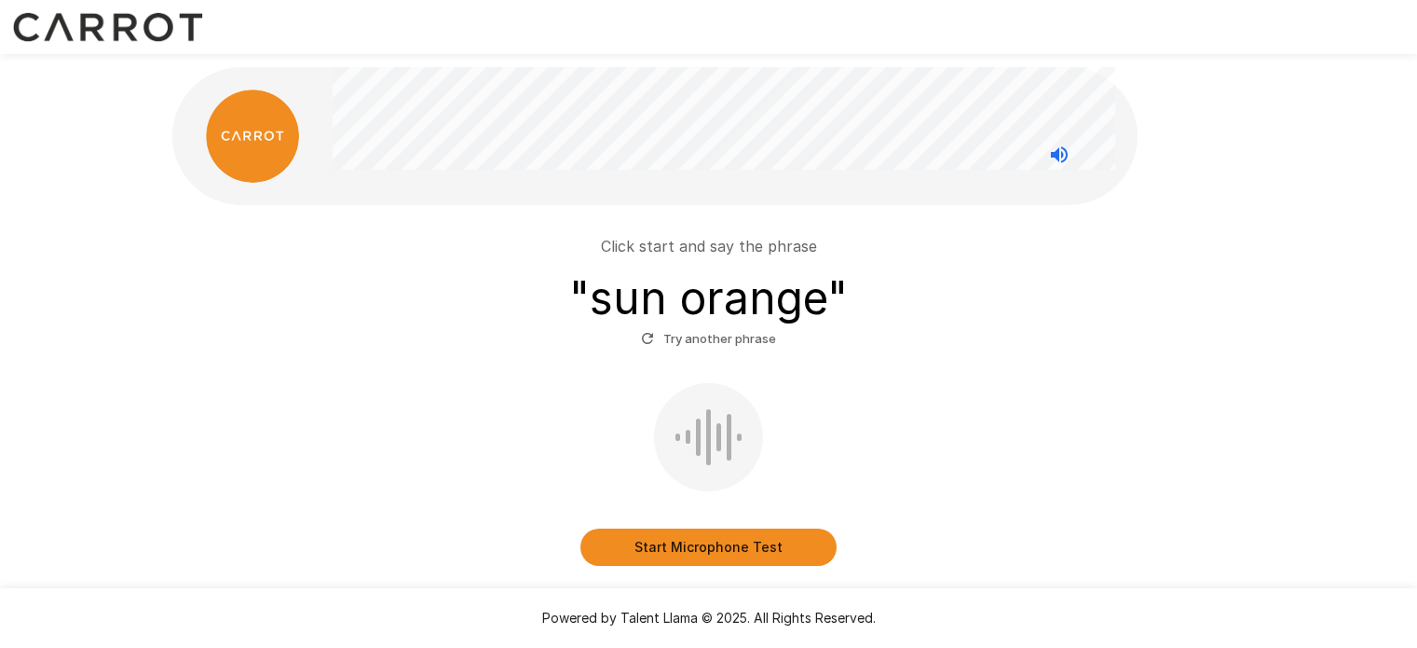
scroll to position [1, 0]
click at [719, 348] on button "Try another phrase" at bounding box center [709, 337] width 144 height 29
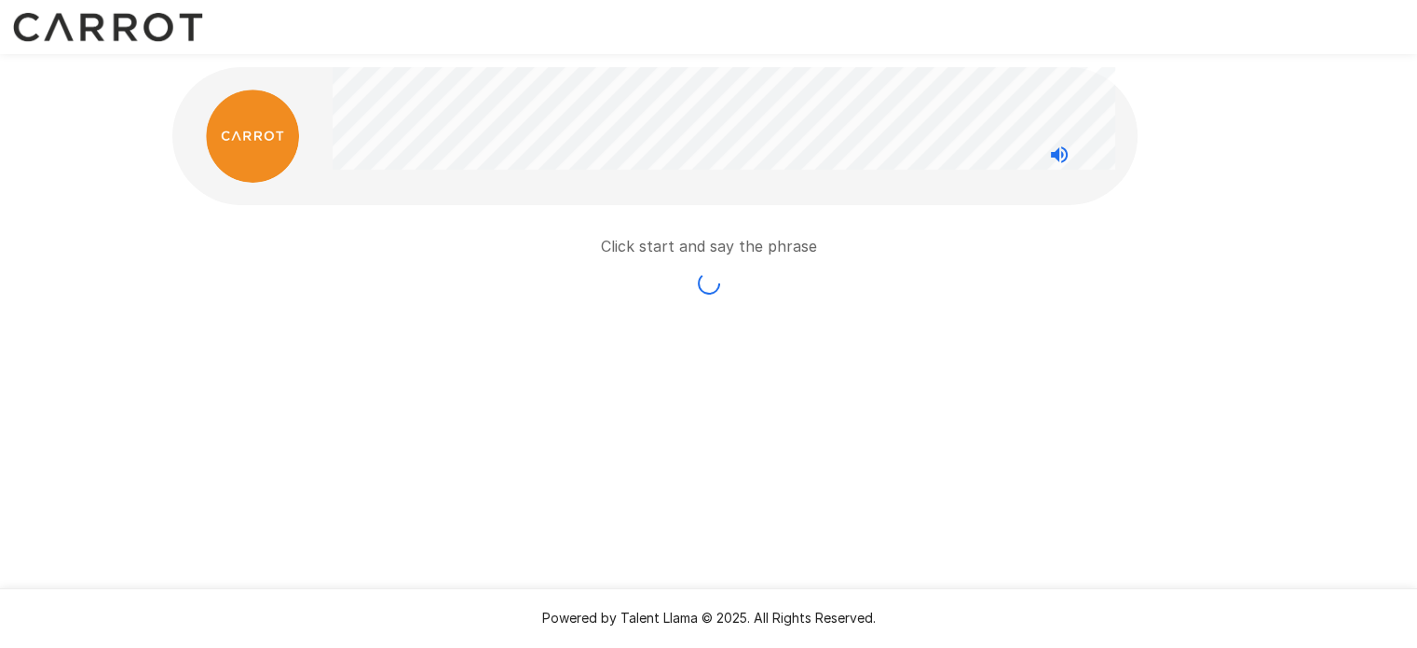
scroll to position [0, 0]
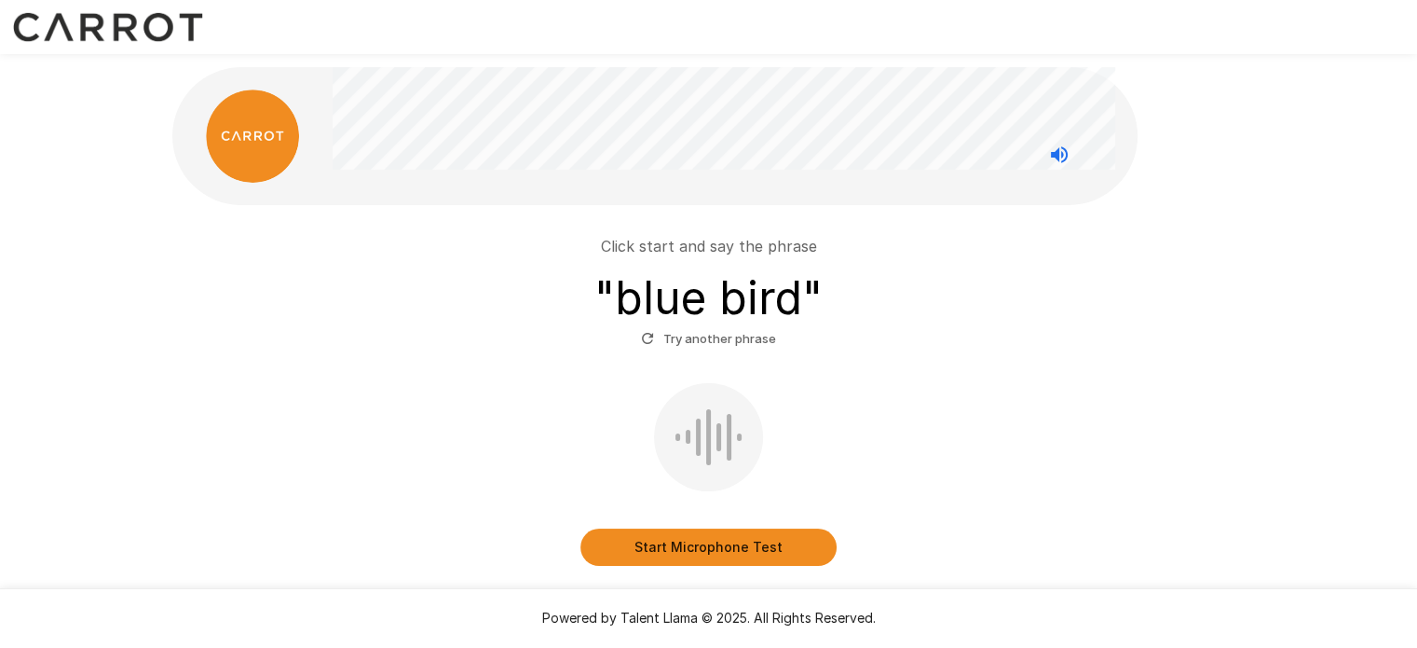
click at [714, 543] on button "Start Microphone Test" at bounding box center [709, 546] width 256 height 37
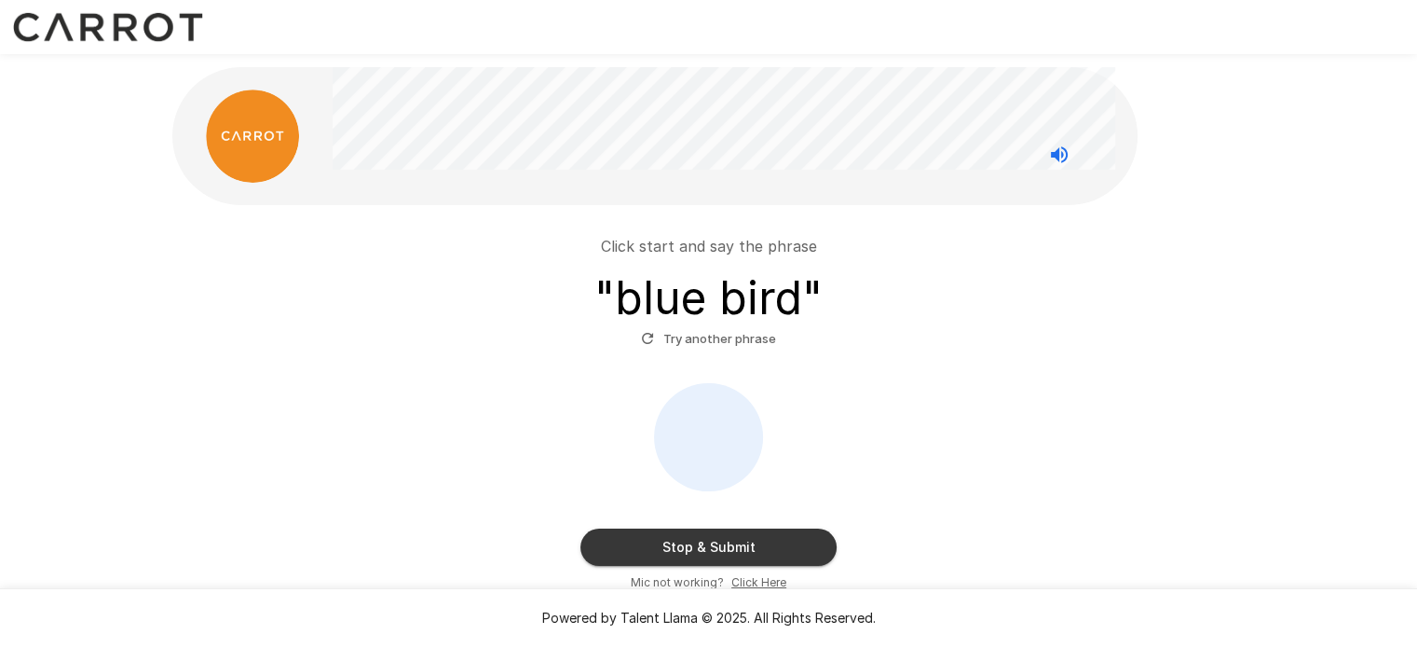
click at [726, 541] on button "Stop & Submit" at bounding box center [709, 546] width 256 height 37
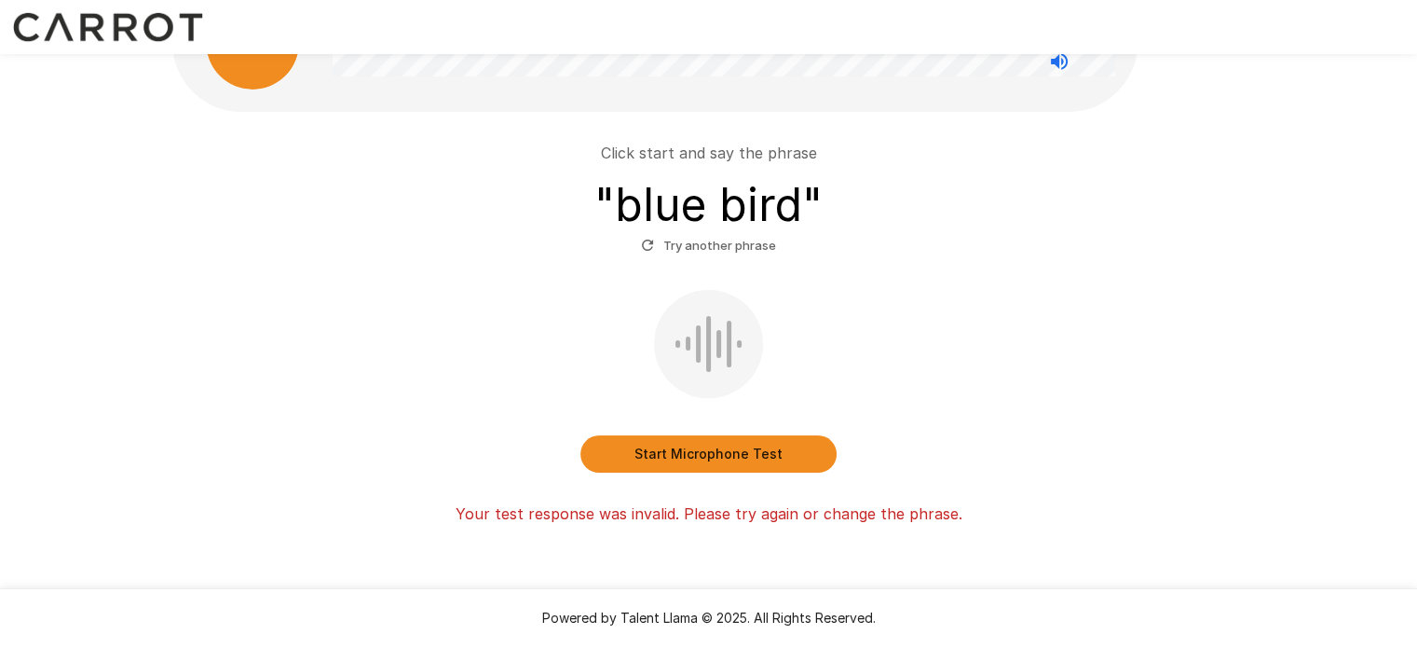
scroll to position [92, 0]
click at [711, 454] on button "Start Microphone Test" at bounding box center [709, 454] width 256 height 37
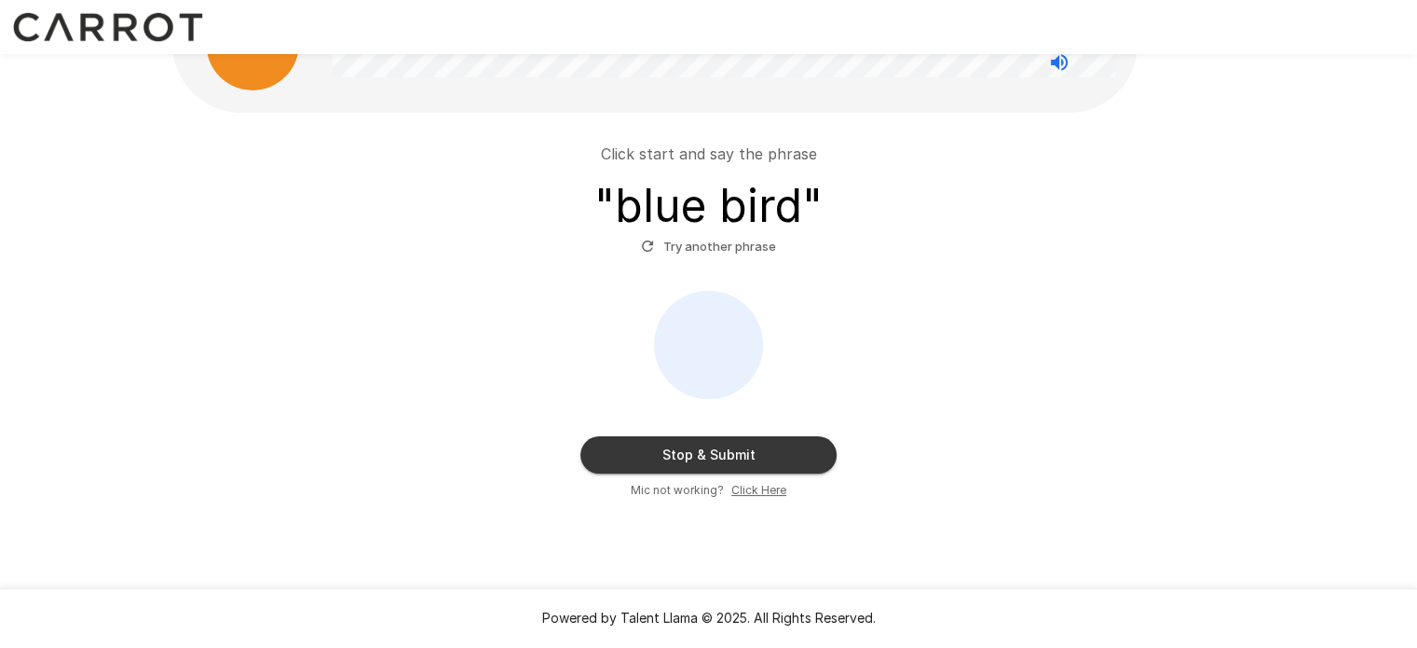
click at [730, 448] on button "Stop & Submit" at bounding box center [709, 454] width 256 height 37
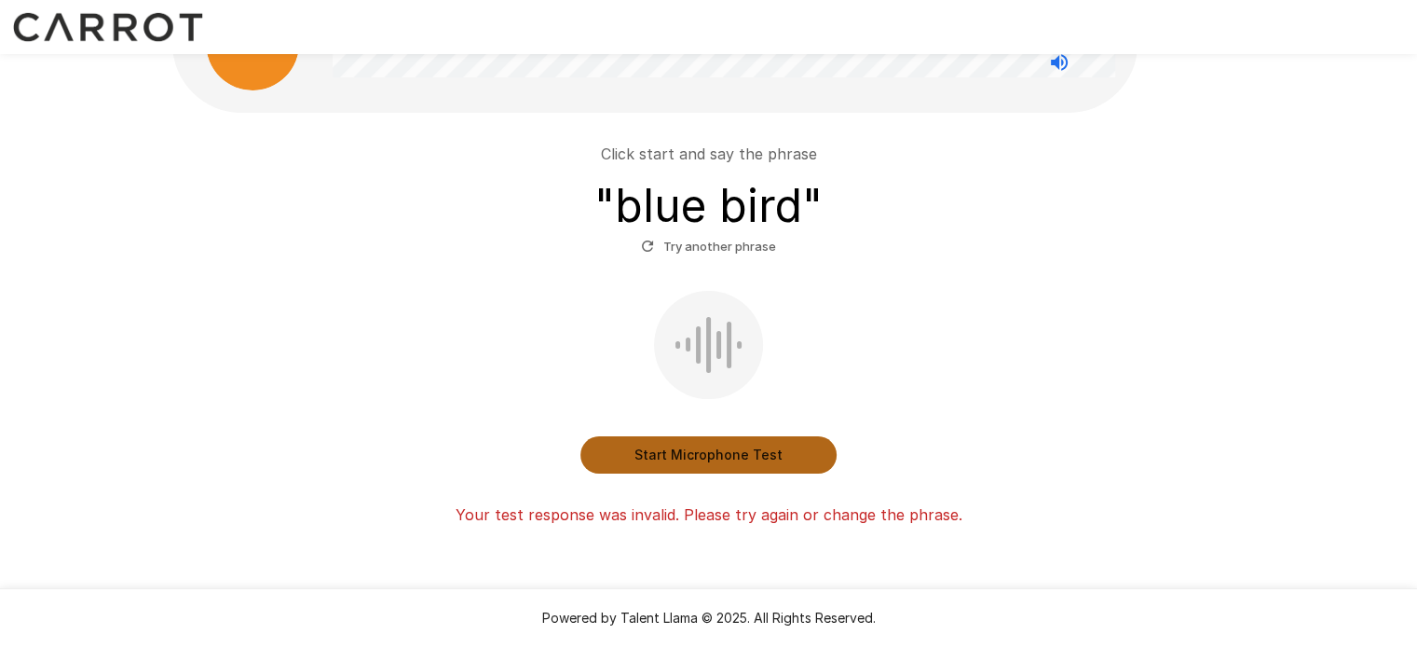
click at [725, 444] on button "Start Microphone Test" at bounding box center [709, 454] width 256 height 37
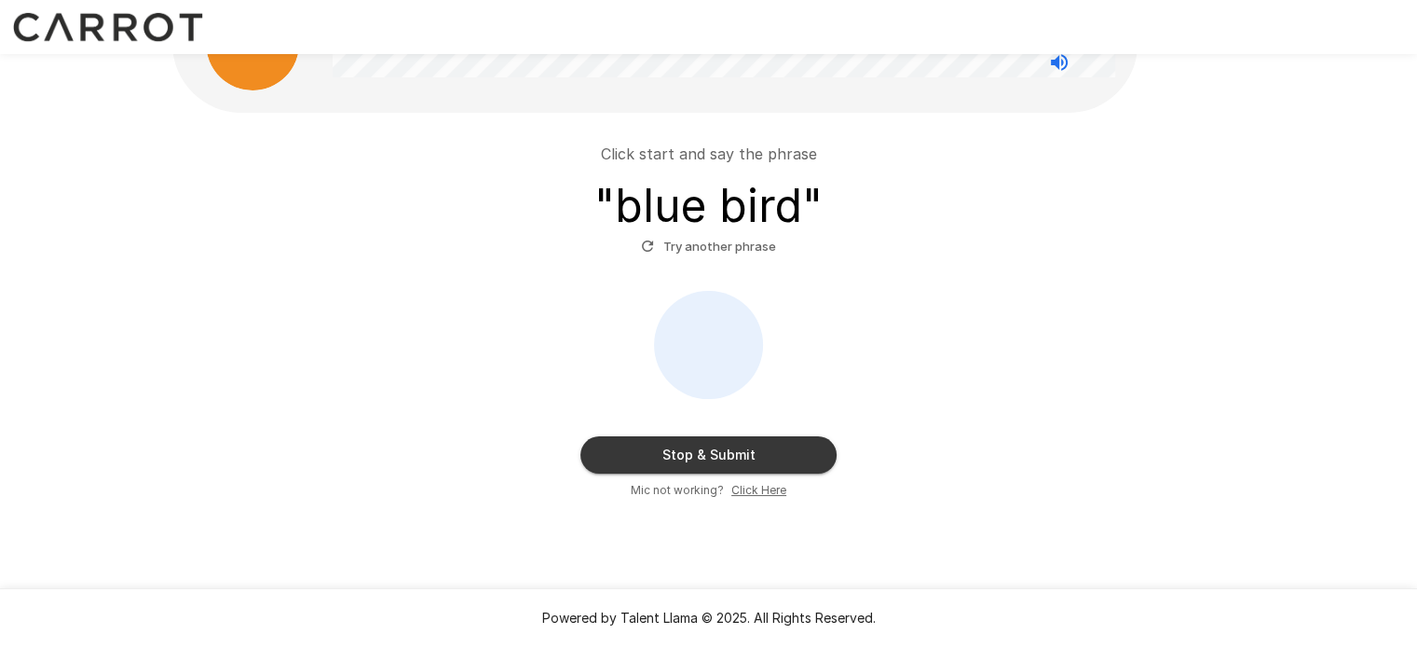
click at [731, 454] on button "Stop & Submit" at bounding box center [709, 454] width 256 height 37
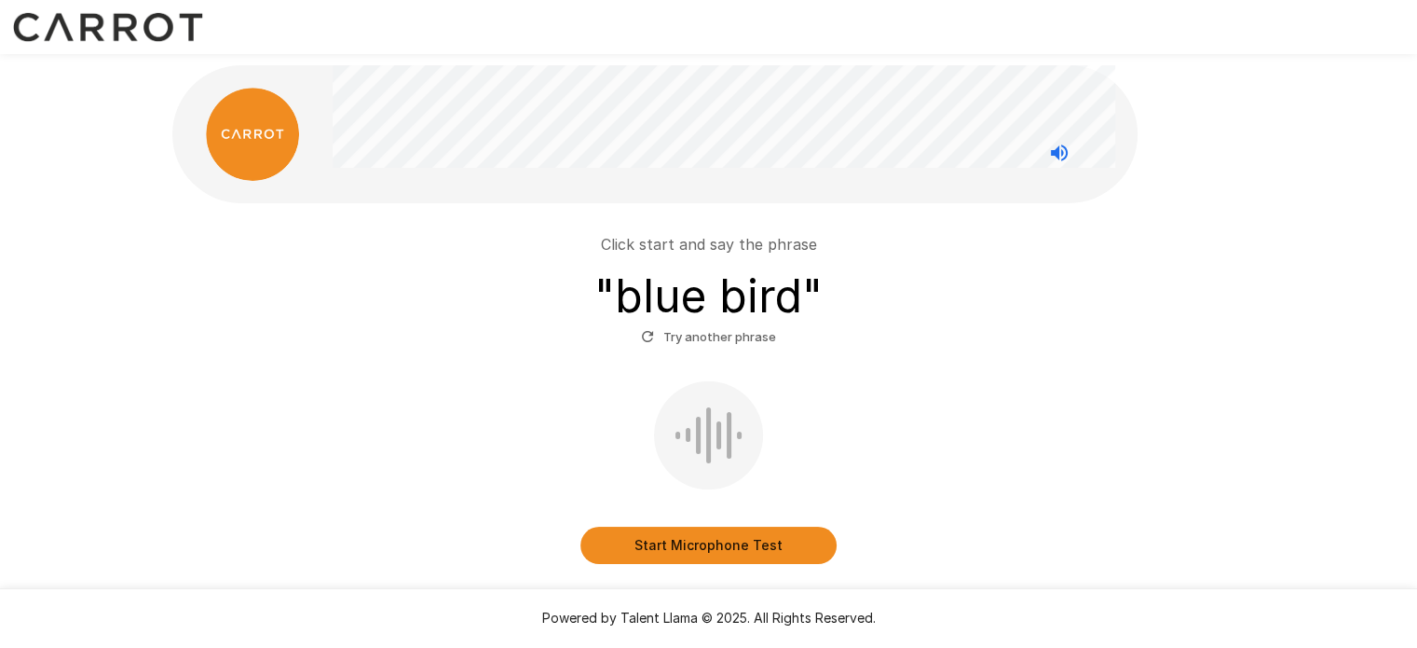
scroll to position [0, 0]
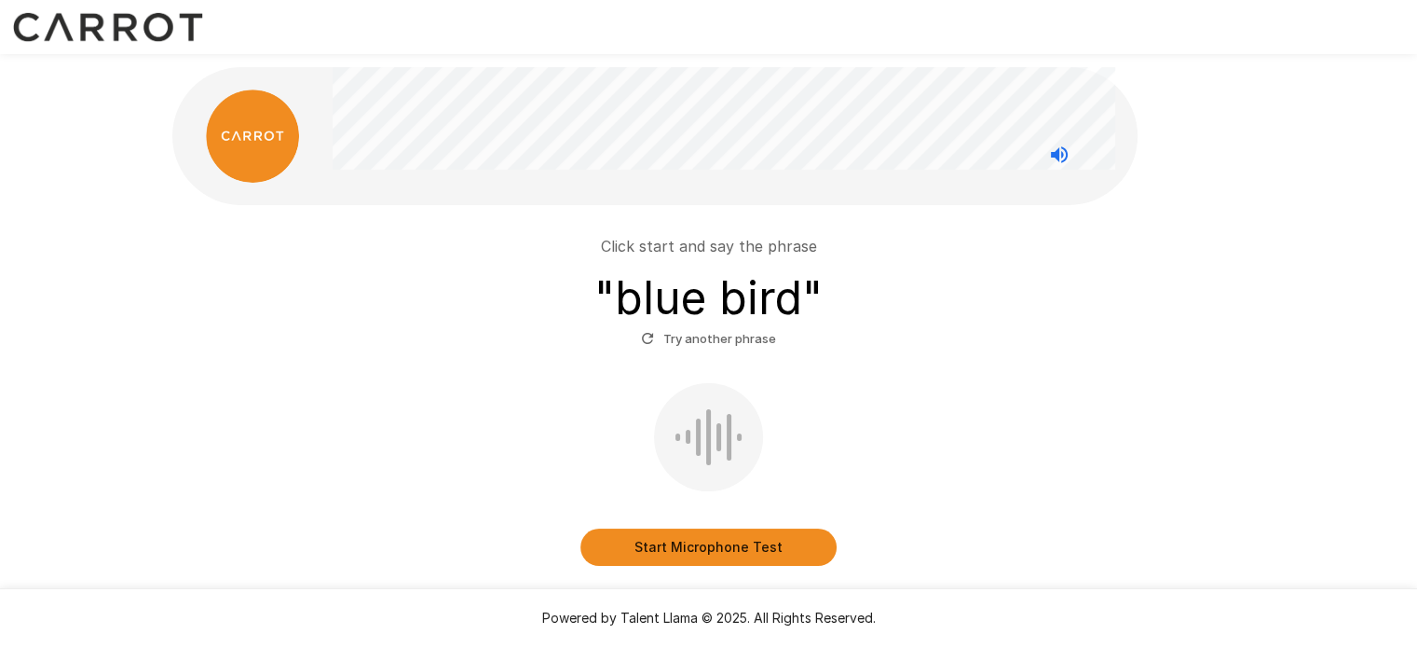
click at [1059, 158] on icon "Stop reading questions aloud" at bounding box center [1059, 154] width 17 height 17
click at [1059, 158] on icon "Read questions aloud" at bounding box center [1059, 154] width 17 height 17
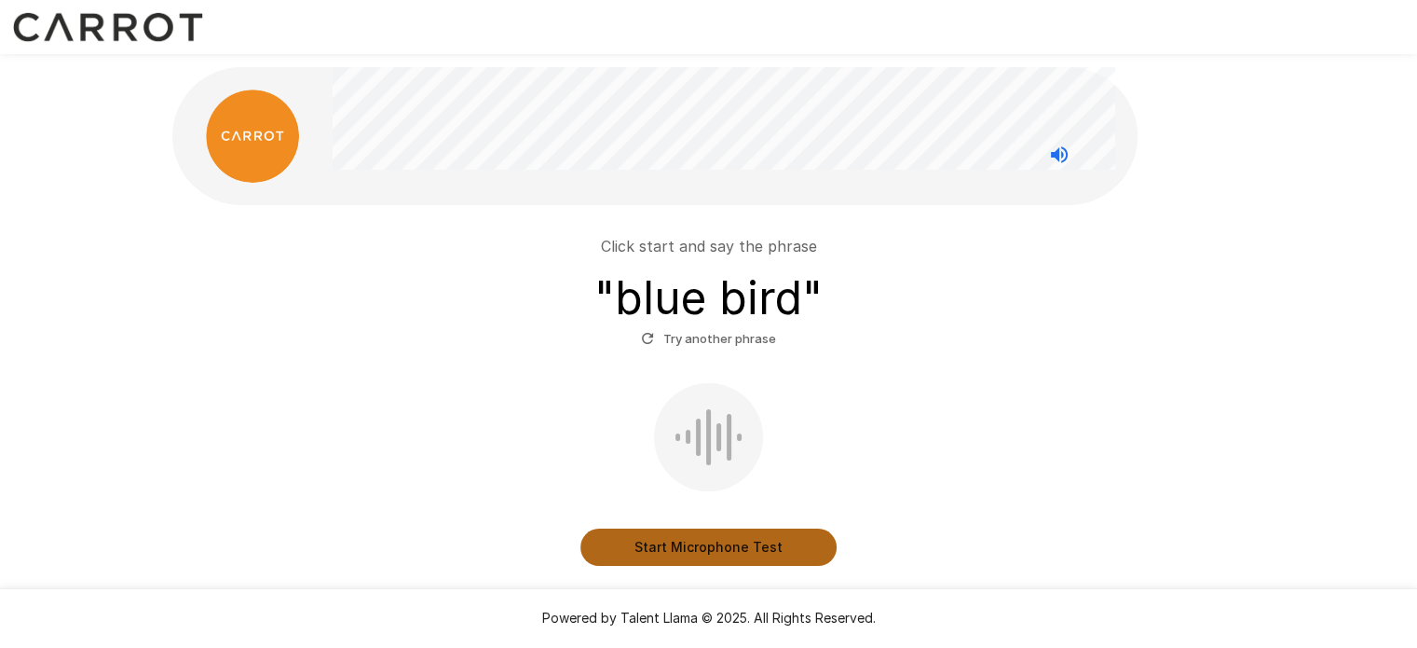
click at [733, 553] on button "Start Microphone Test" at bounding box center [709, 546] width 256 height 37
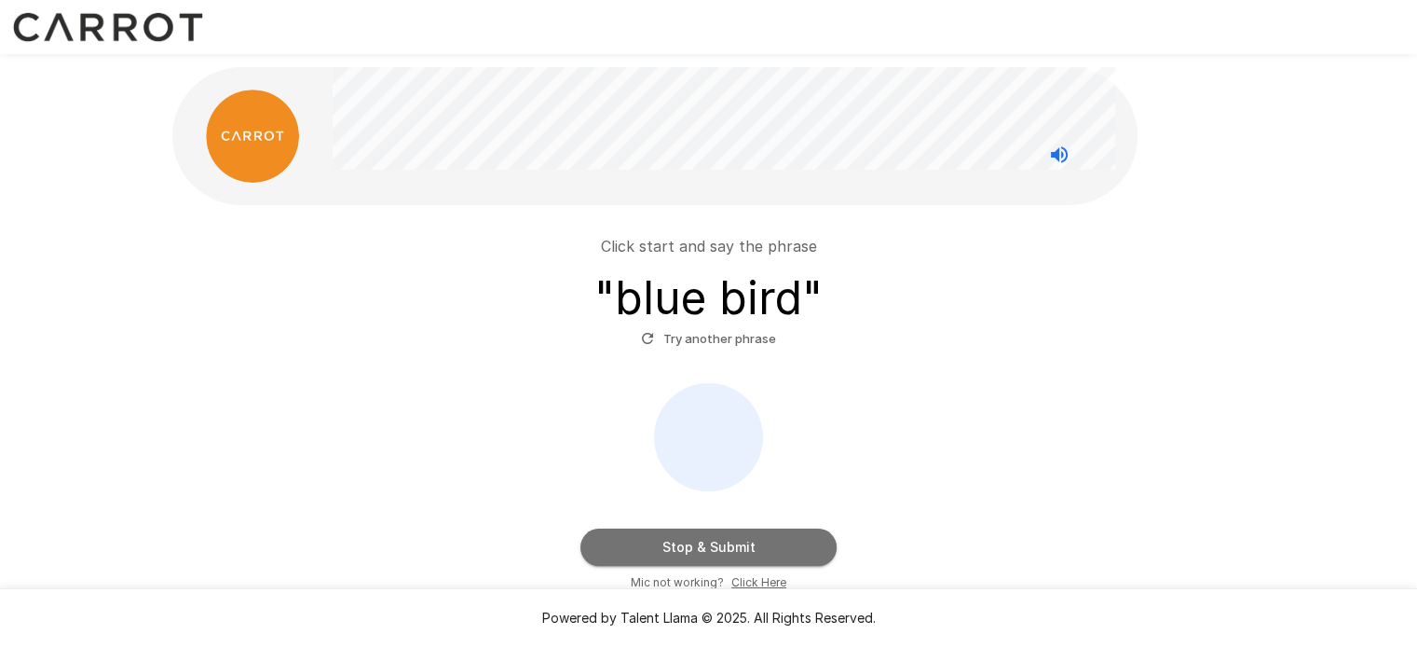
click at [722, 540] on button "Stop & Submit" at bounding box center [709, 546] width 256 height 37
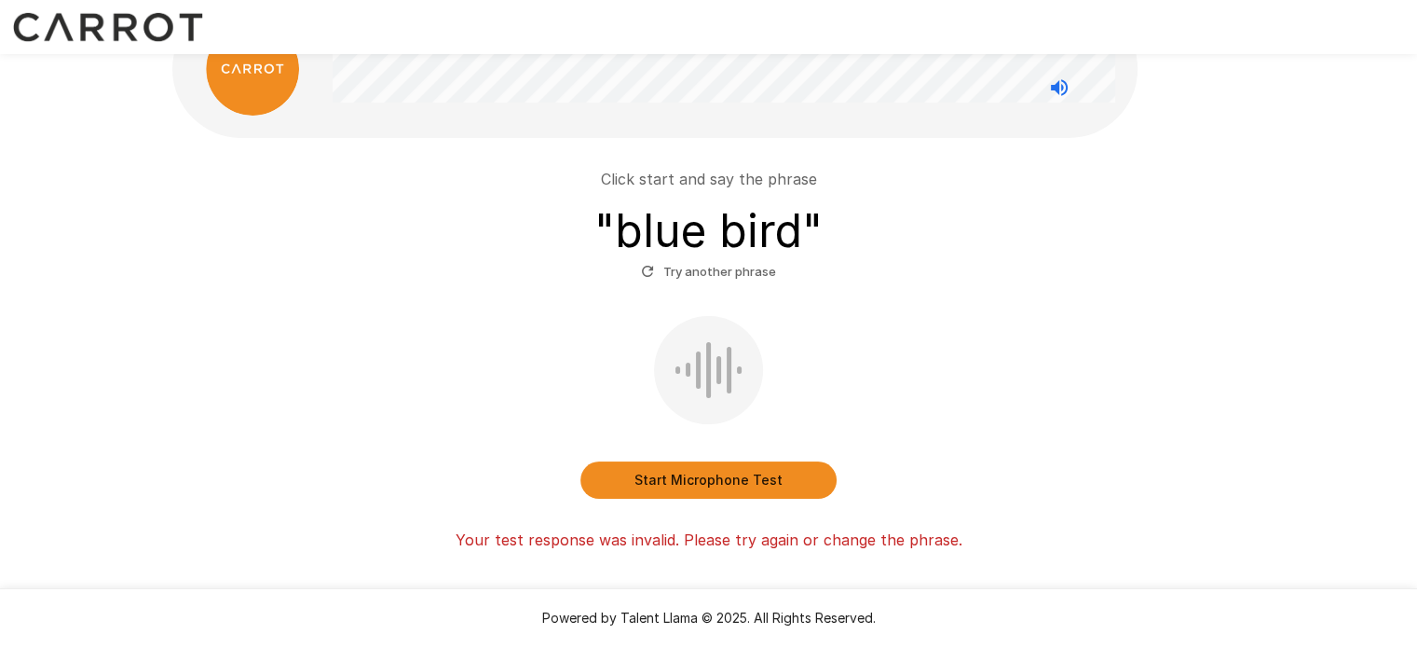
scroll to position [126, 0]
